Goal: Check status: Check status

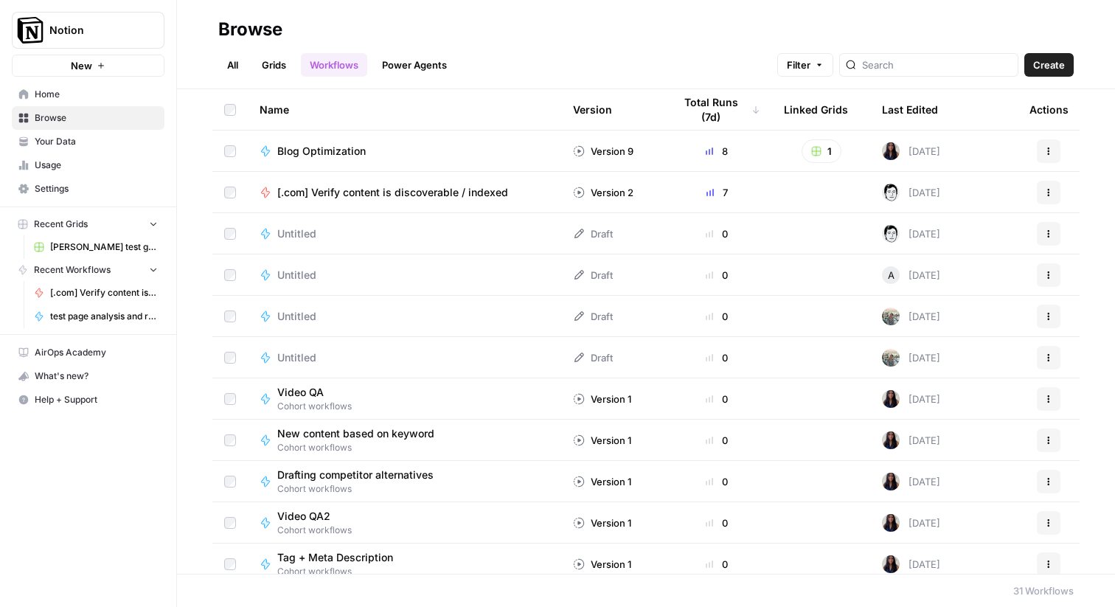
click at [331, 196] on span "[.com] Verify content is discoverable / indexed" at bounding box center [392, 192] width 231 height 15
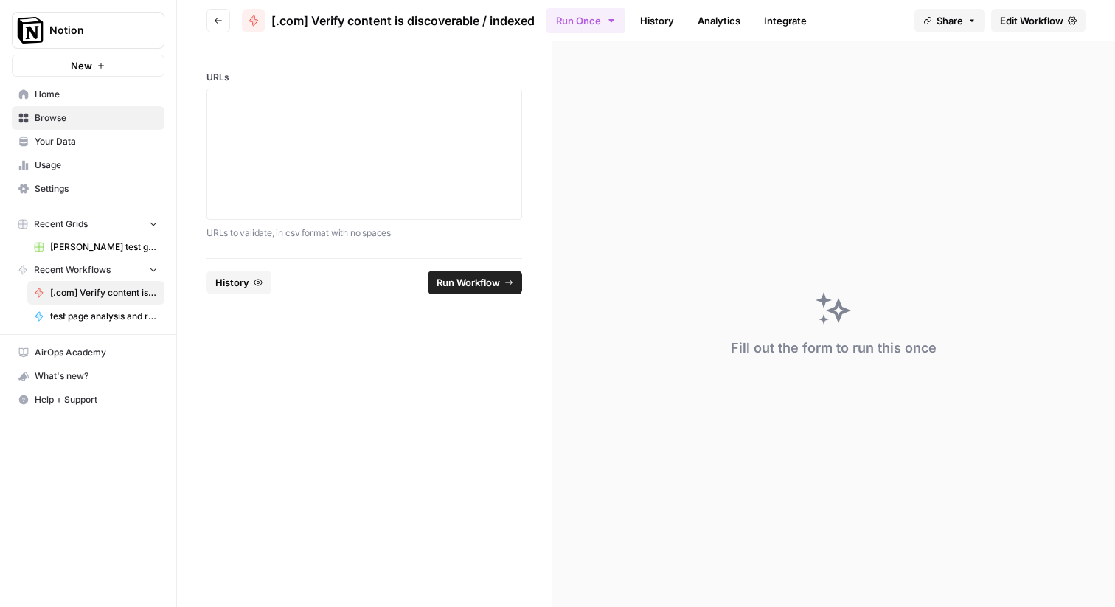
click at [644, 29] on link "History" at bounding box center [657, 21] width 52 height 24
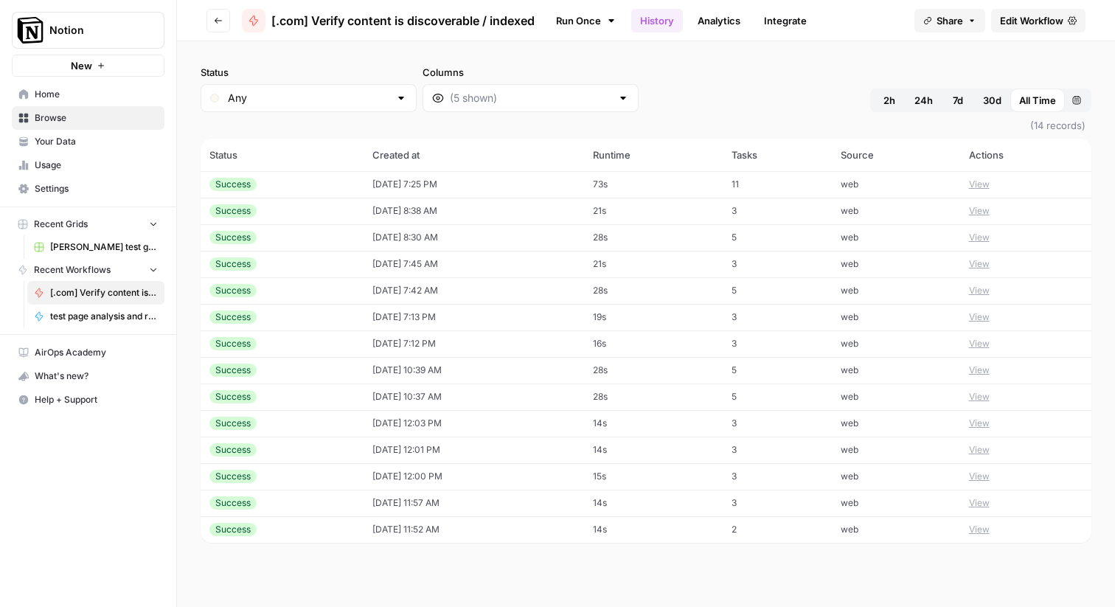
click at [498, 189] on td "[DATE] 7:25 PM" at bounding box center [473, 184] width 220 height 27
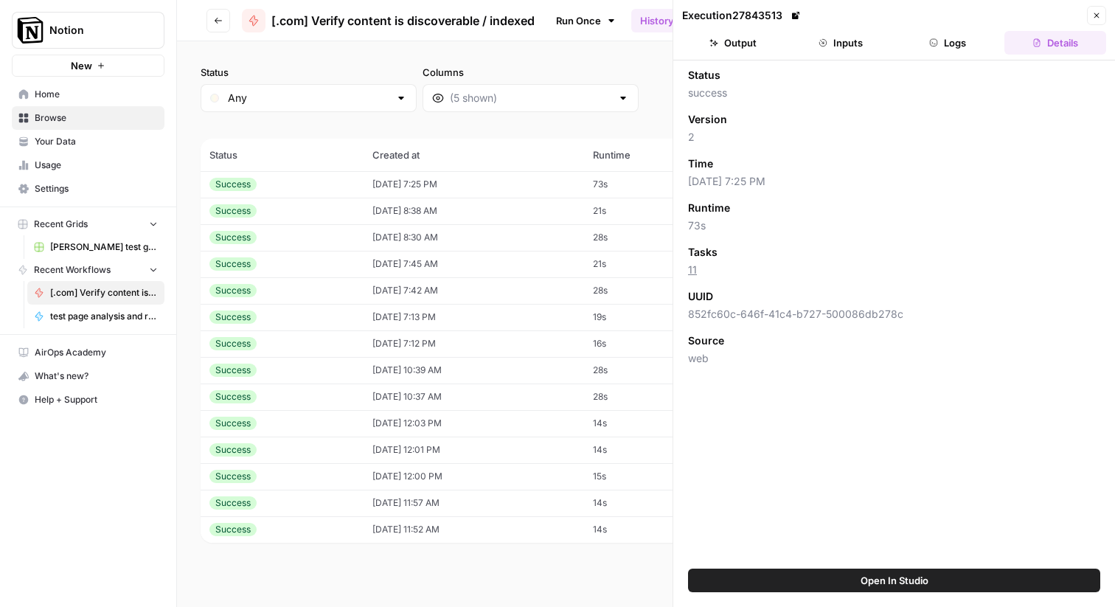
click at [728, 52] on button "Output" at bounding box center [733, 43] width 102 height 24
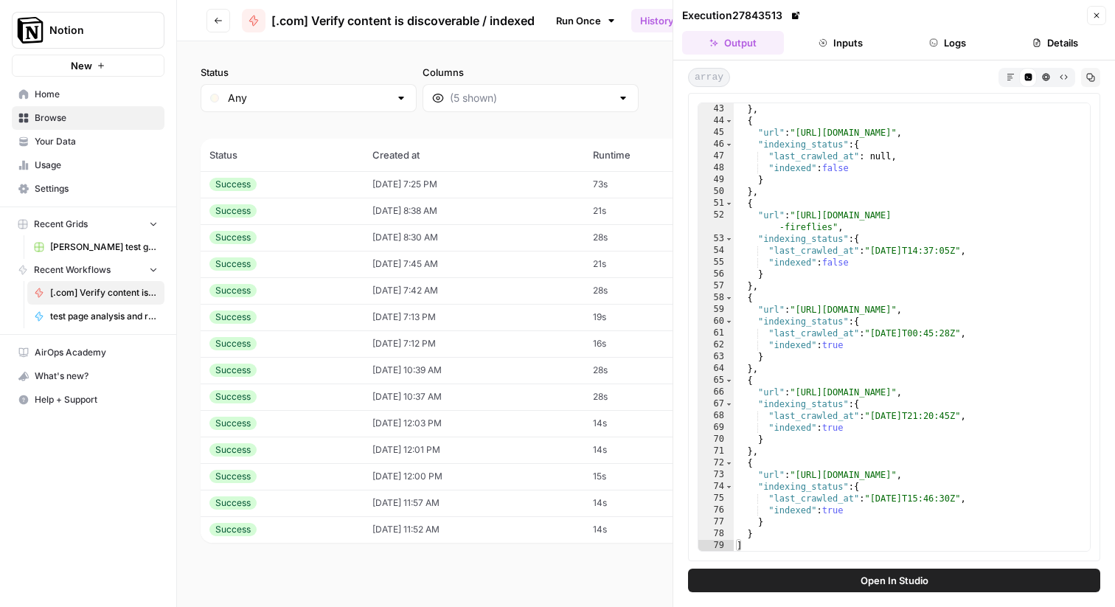
scroll to position [531, 0]
type textarea "**********"
click at [935, 256] on div "} , { "url" : "[URL][DOMAIN_NAME]" , "indexing_status" : { "last_crawled_at" : …" at bounding box center [911, 337] width 356 height 471
click at [1044, 83] on button "HTML Viewer" at bounding box center [1045, 77] width 18 height 18
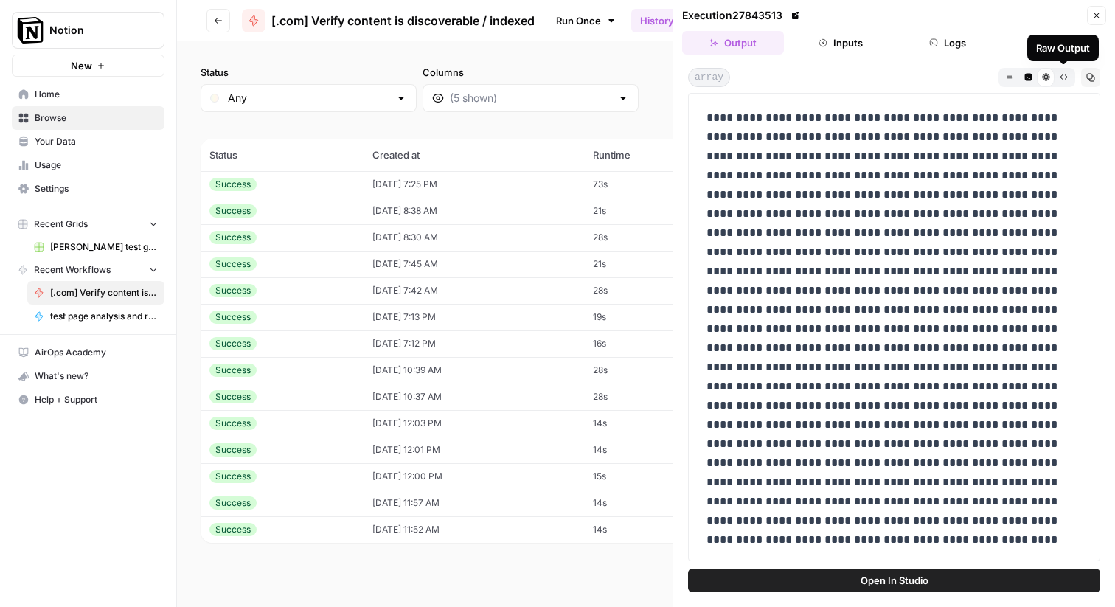
click at [1056, 80] on button "Raw Output" at bounding box center [1063, 77] width 18 height 18
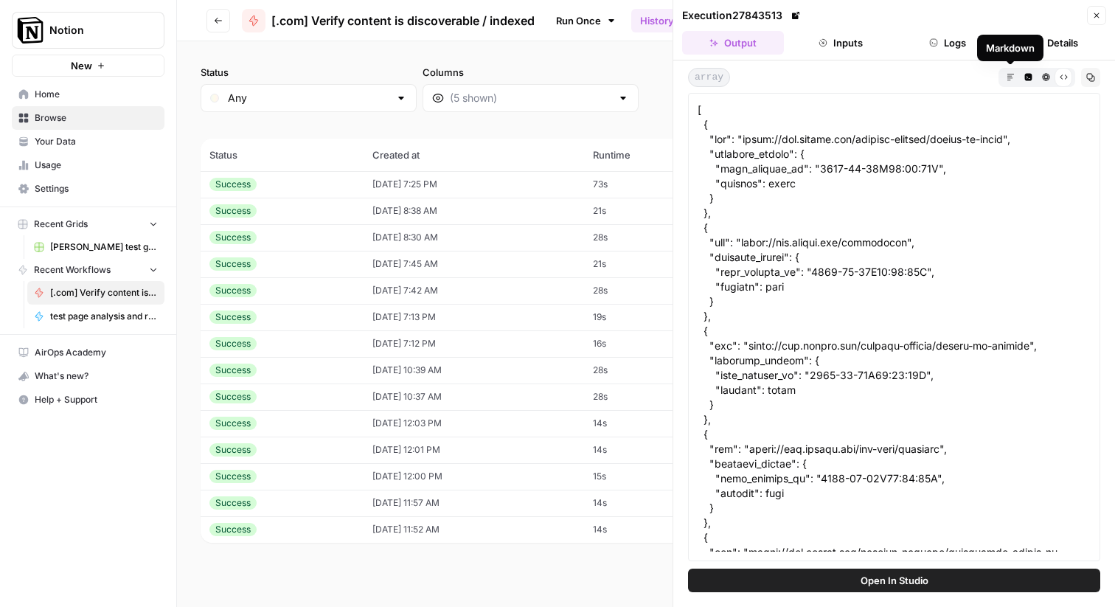
click at [1008, 77] on icon "button" at bounding box center [1009, 76] width 7 height 7
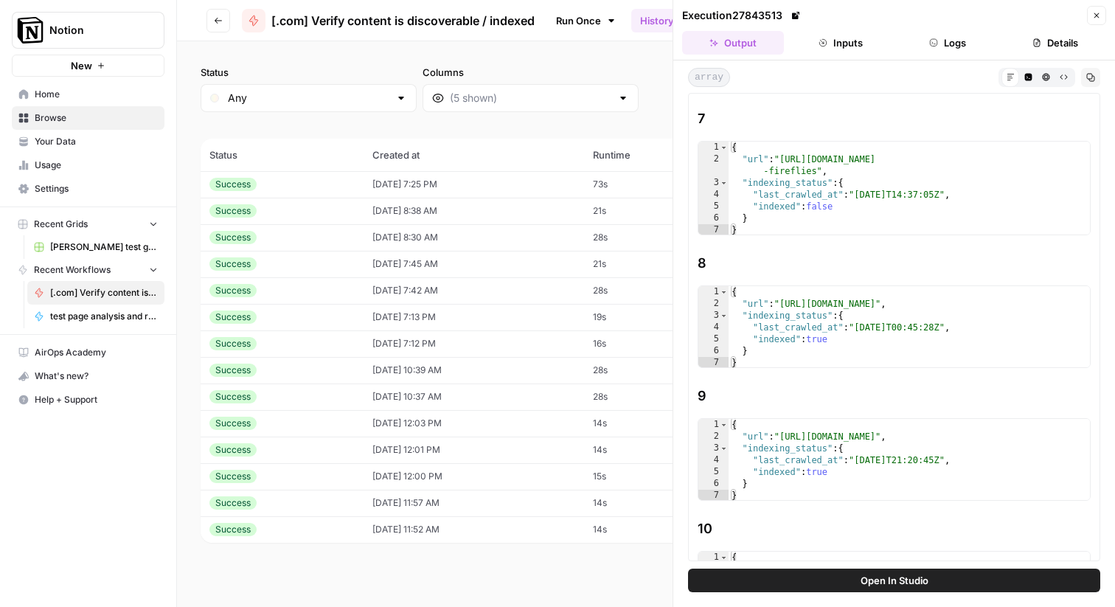
scroll to position [989, 0]
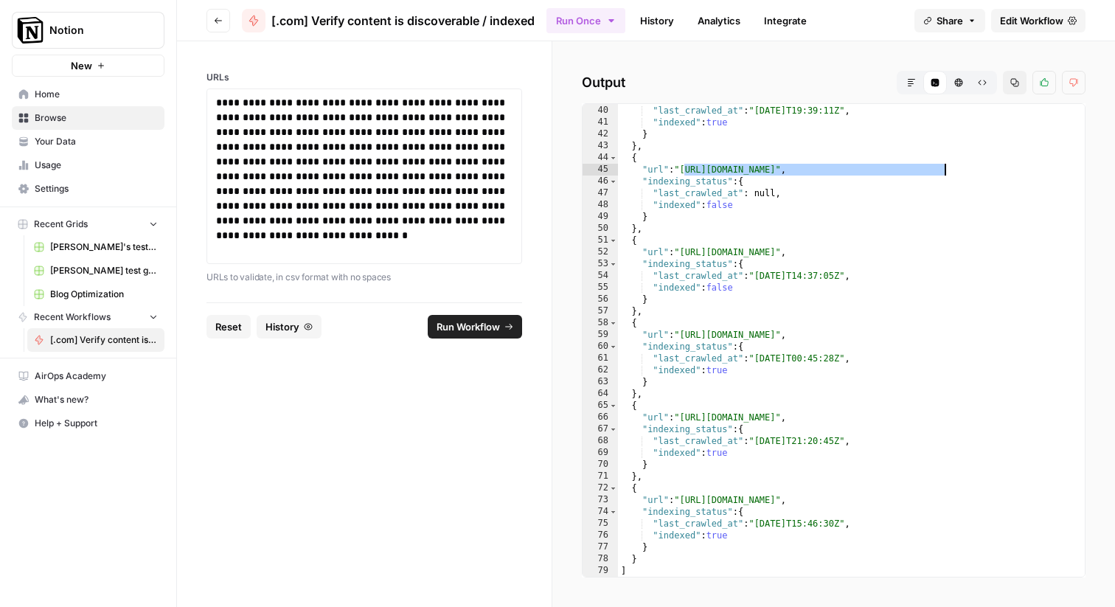
scroll to position [459, 0]
